Goal: Task Accomplishment & Management: Complete application form

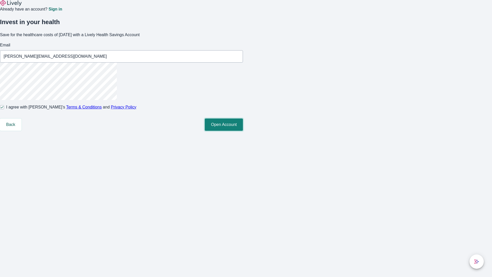
click at [243, 131] on button "Open Account" at bounding box center [224, 124] width 38 height 12
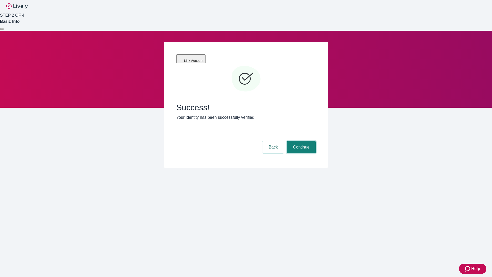
click at [301, 141] on button "Continue" at bounding box center [301, 147] width 29 height 12
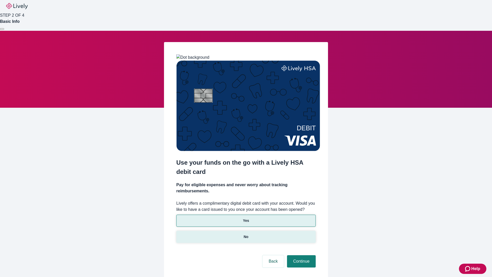
click at [246, 234] on p "No" at bounding box center [246, 236] width 5 height 5
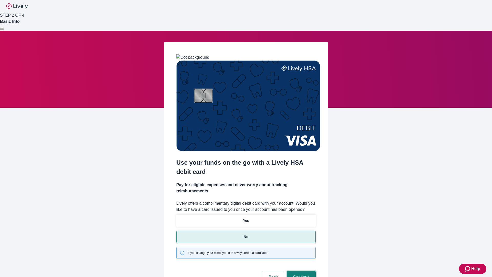
click at [301, 271] on button "Continue" at bounding box center [301, 277] width 29 height 12
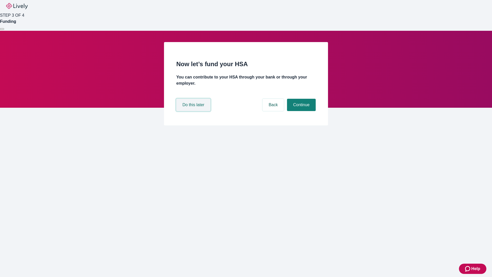
click at [194, 111] on button "Do this later" at bounding box center [193, 105] width 34 height 12
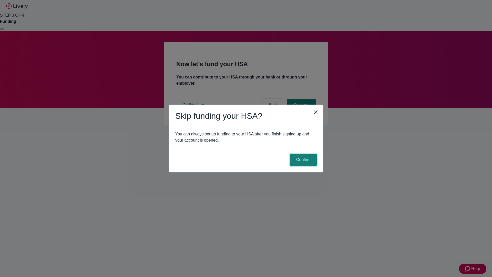
click at [303, 160] on button "Confirm" at bounding box center [303, 160] width 27 height 12
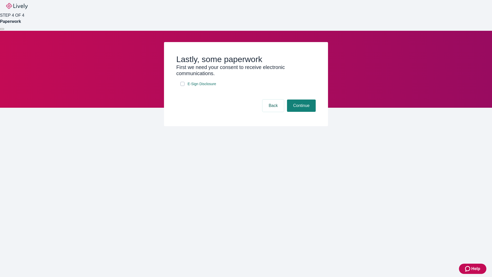
click at [183, 86] on input "E-Sign Disclosure" at bounding box center [183, 84] width 4 height 4
checkbox input "true"
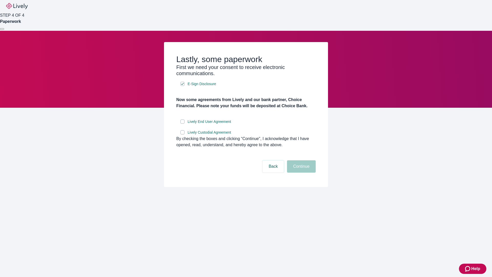
click at [183, 124] on input "Lively End User Agreement" at bounding box center [183, 122] width 4 height 4
checkbox input "true"
click at [183, 134] on input "Lively Custodial Agreement" at bounding box center [183, 132] width 4 height 4
checkbox input "true"
click at [301, 173] on button "Continue" at bounding box center [301, 166] width 29 height 12
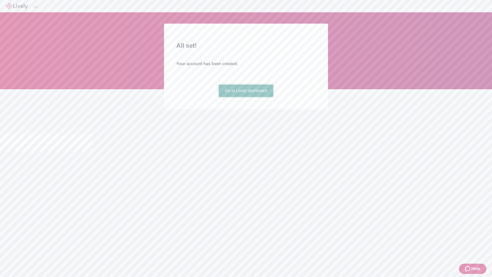
click at [246, 97] on link "Go to Lively dashboard" at bounding box center [246, 91] width 55 height 12
